Goal: Complete application form

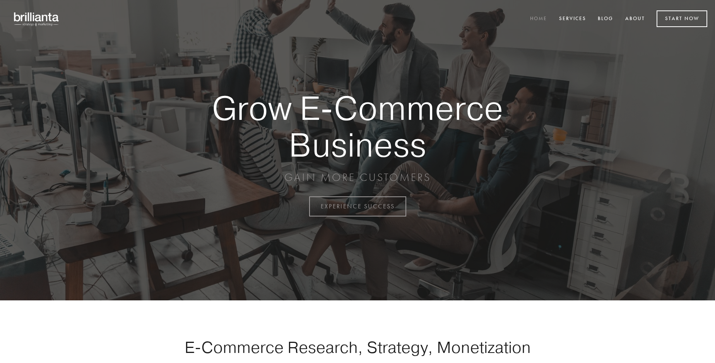
scroll to position [2028, 0]
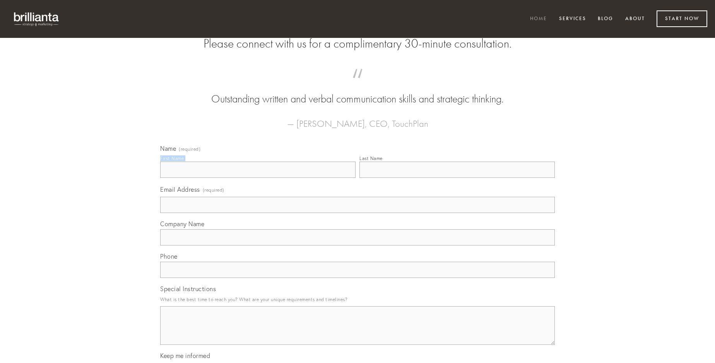
type input "[PERSON_NAME]"
click at [457, 178] on input "Last Name" at bounding box center [456, 170] width 195 height 16
type input "[PERSON_NAME]"
click at [357, 213] on input "Email Address (required)" at bounding box center [357, 205] width 395 height 16
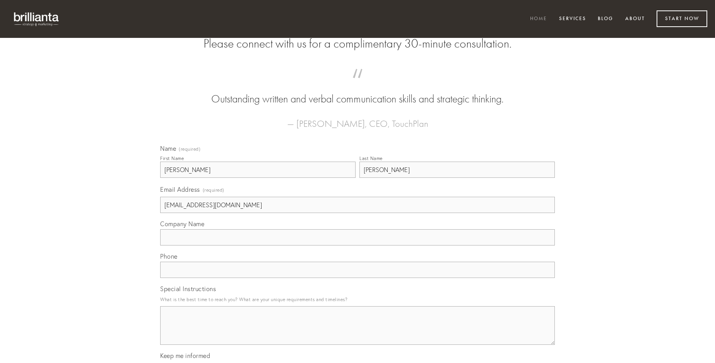
type input "[EMAIL_ADDRESS][DOMAIN_NAME]"
click at [357, 246] on input "Company Name" at bounding box center [357, 237] width 395 height 16
type input "careo"
click at [357, 278] on input "text" at bounding box center [357, 270] width 395 height 16
click at [357, 333] on textarea "Special Instructions" at bounding box center [357, 325] width 395 height 39
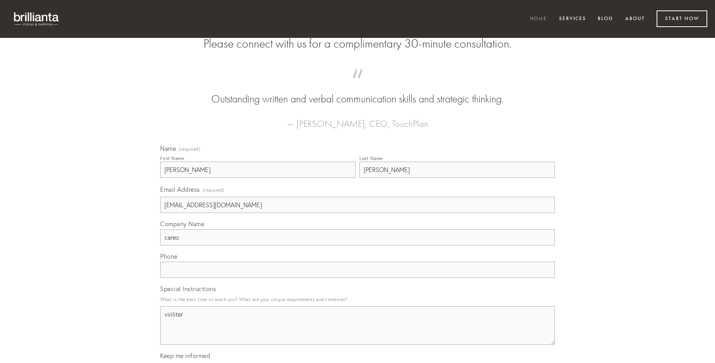
type textarea "viriliter"
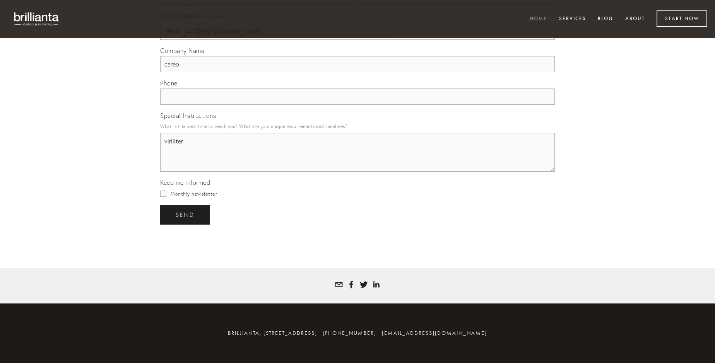
click at [186, 215] on span "send" at bounding box center [185, 215] width 19 height 7
